Goal: Task Accomplishment & Management: Use online tool/utility

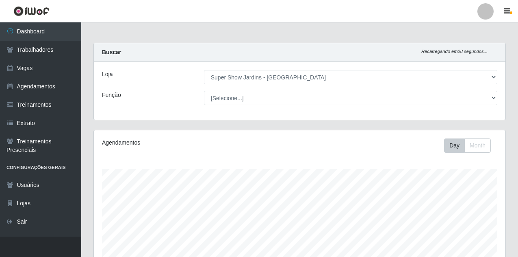
select select "263"
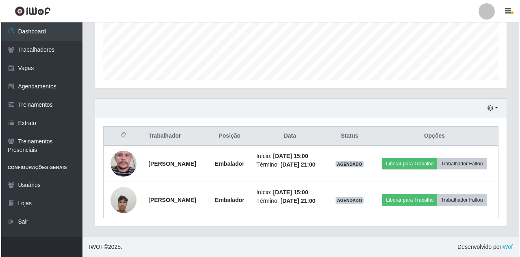
scroll to position [169, 412]
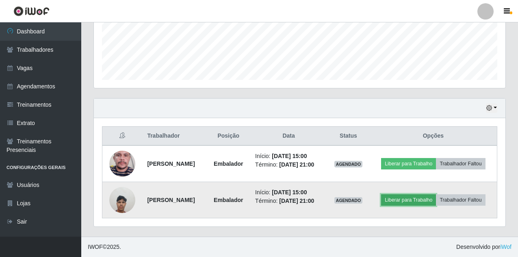
click at [402, 198] on button "Liberar para Trabalho" at bounding box center [408, 199] width 55 height 11
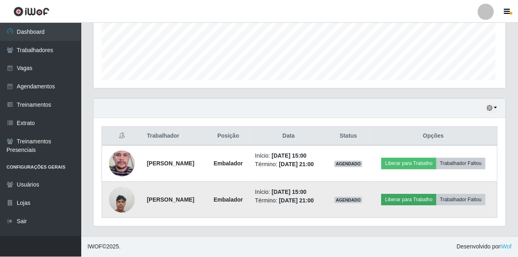
scroll to position [169, 408]
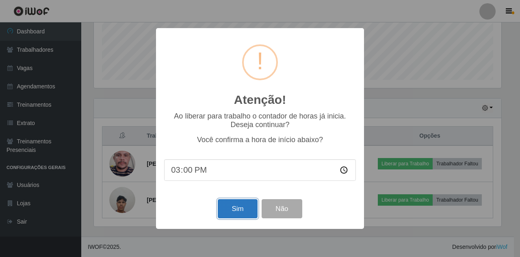
click at [231, 212] on button "Sim" at bounding box center [237, 208] width 39 height 19
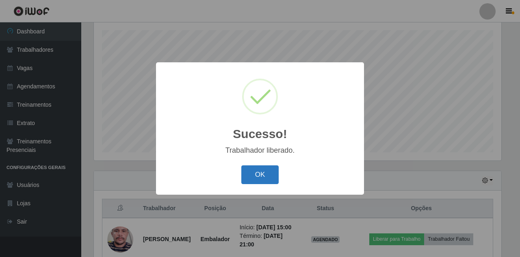
click at [252, 181] on button "OK" at bounding box center [260, 174] width 38 height 19
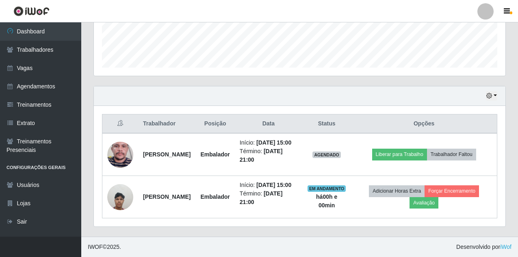
scroll to position [240, 0]
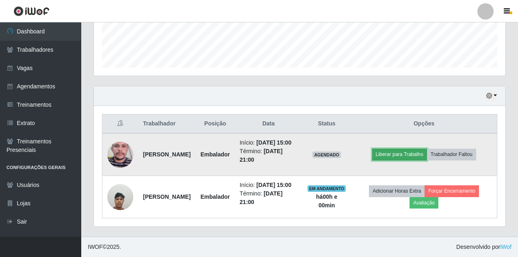
click at [396, 148] on button "Liberar para Trabalho" at bounding box center [399, 153] width 55 height 11
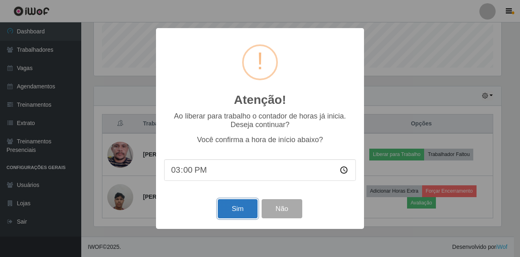
click at [239, 209] on button "Sim" at bounding box center [237, 208] width 39 height 19
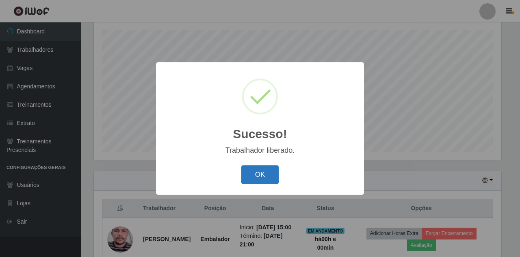
click at [261, 178] on button "OK" at bounding box center [260, 174] width 38 height 19
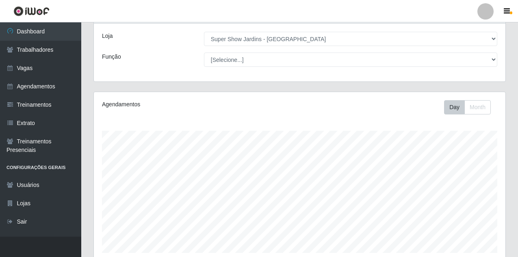
scroll to position [0, 0]
